Goal: Task Accomplishment & Management: Manage account settings

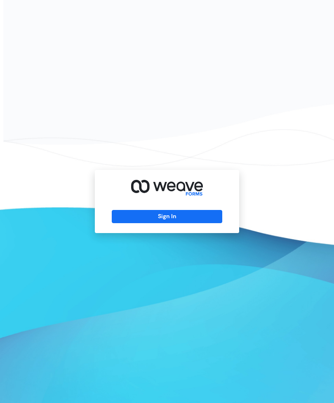
click at [180, 223] on button "Sign In" at bounding box center [167, 216] width 110 height 13
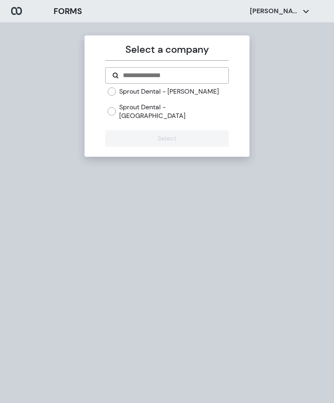
click at [166, 87] on label "Sprout Dental - [PERSON_NAME]" at bounding box center [169, 91] width 100 height 9
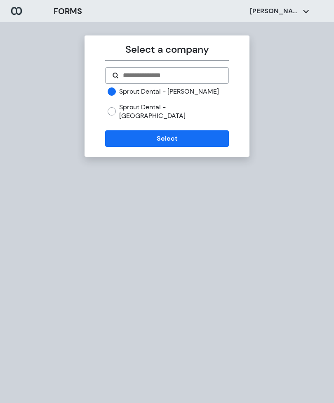
click at [169, 136] on button "Select" at bounding box center [166, 138] width 123 height 16
